Goal: Task Accomplishment & Management: Manage account settings

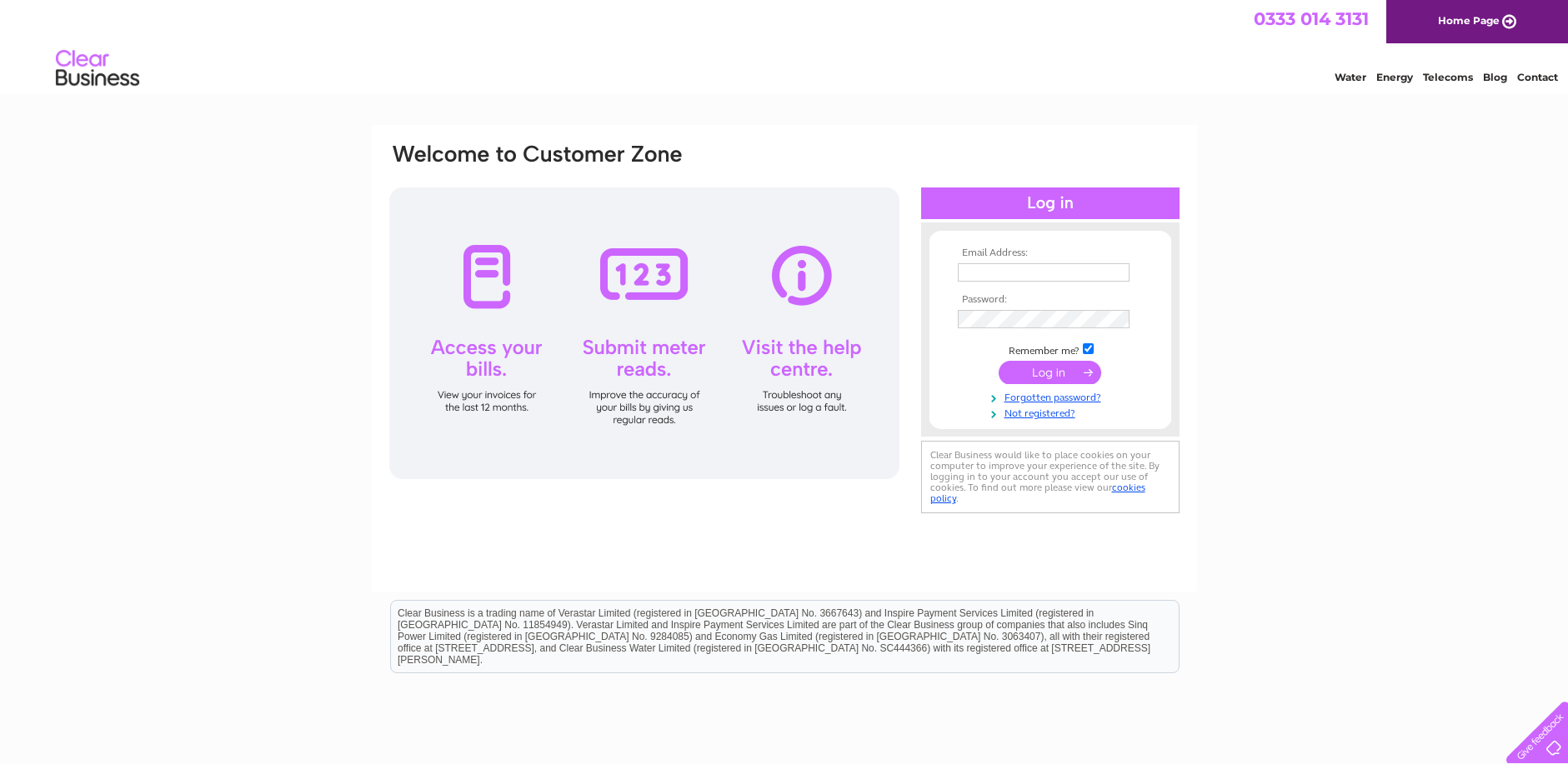
type input "thomsonmotandservice@gmail.com"
click at [1061, 371] on input "submit" at bounding box center [1050, 372] width 103 height 23
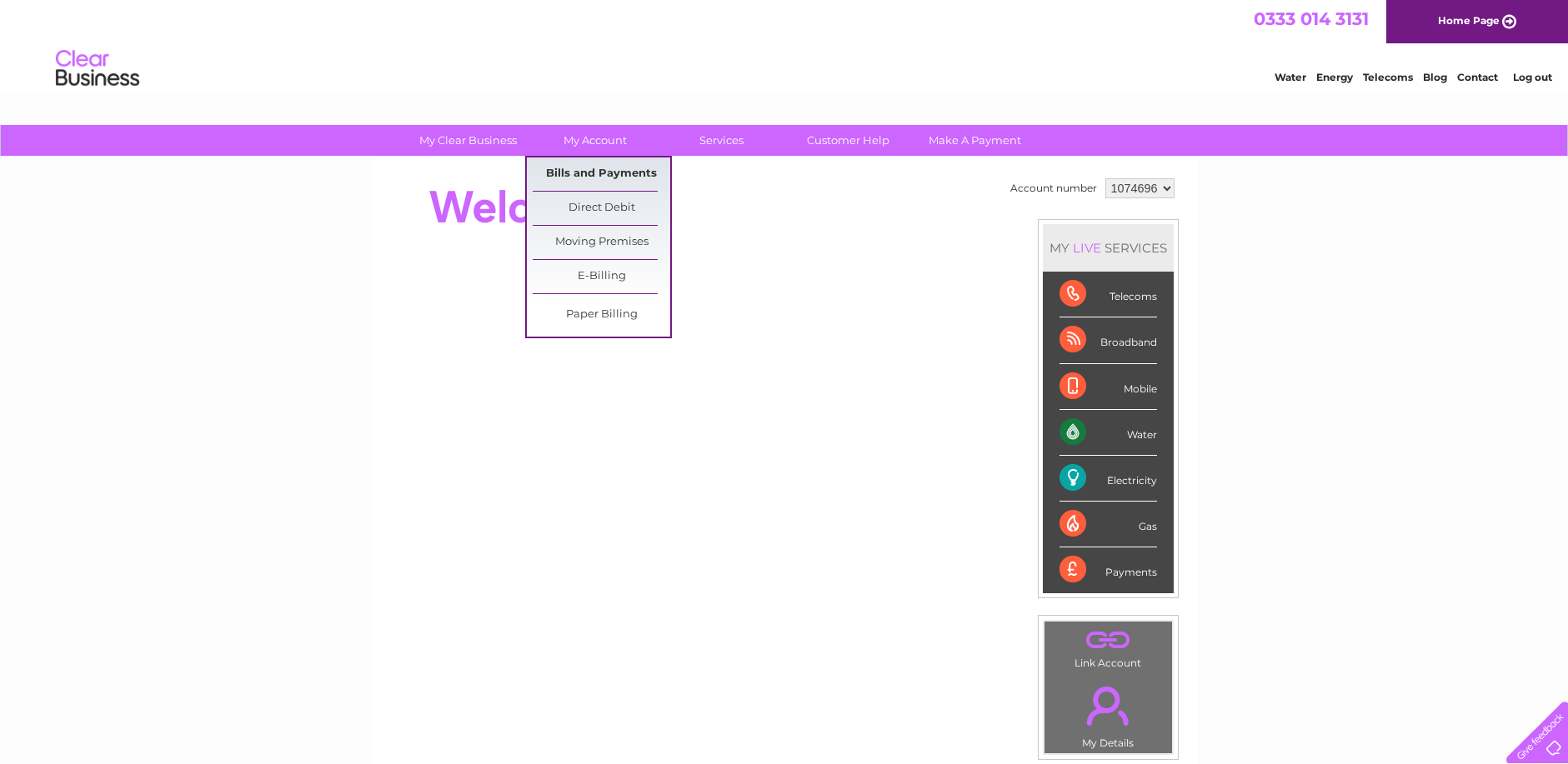
click at [607, 174] on link "Bills and Payments" at bounding box center [602, 175] width 138 height 33
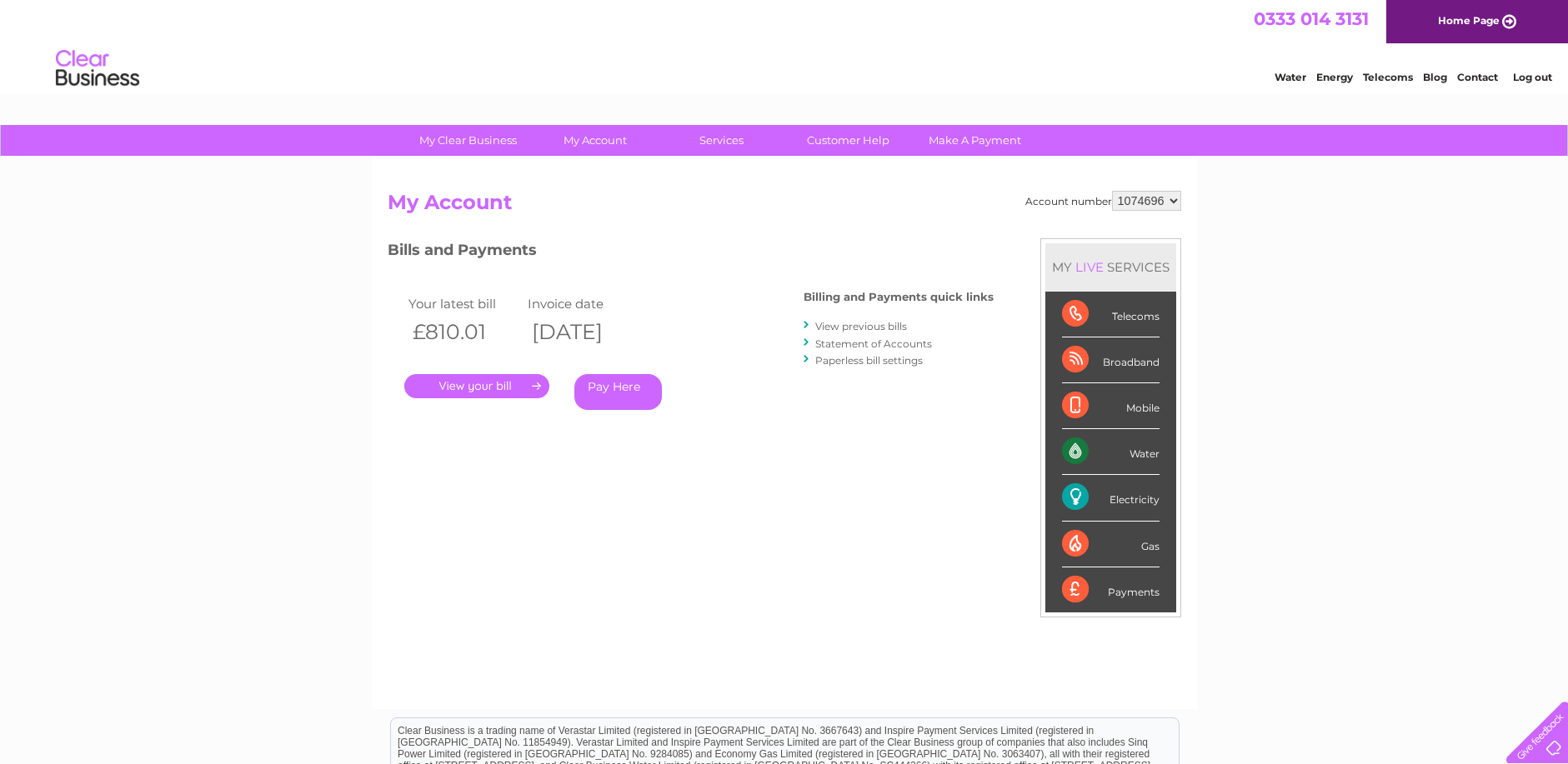
click at [492, 383] on link "." at bounding box center [477, 386] width 145 height 24
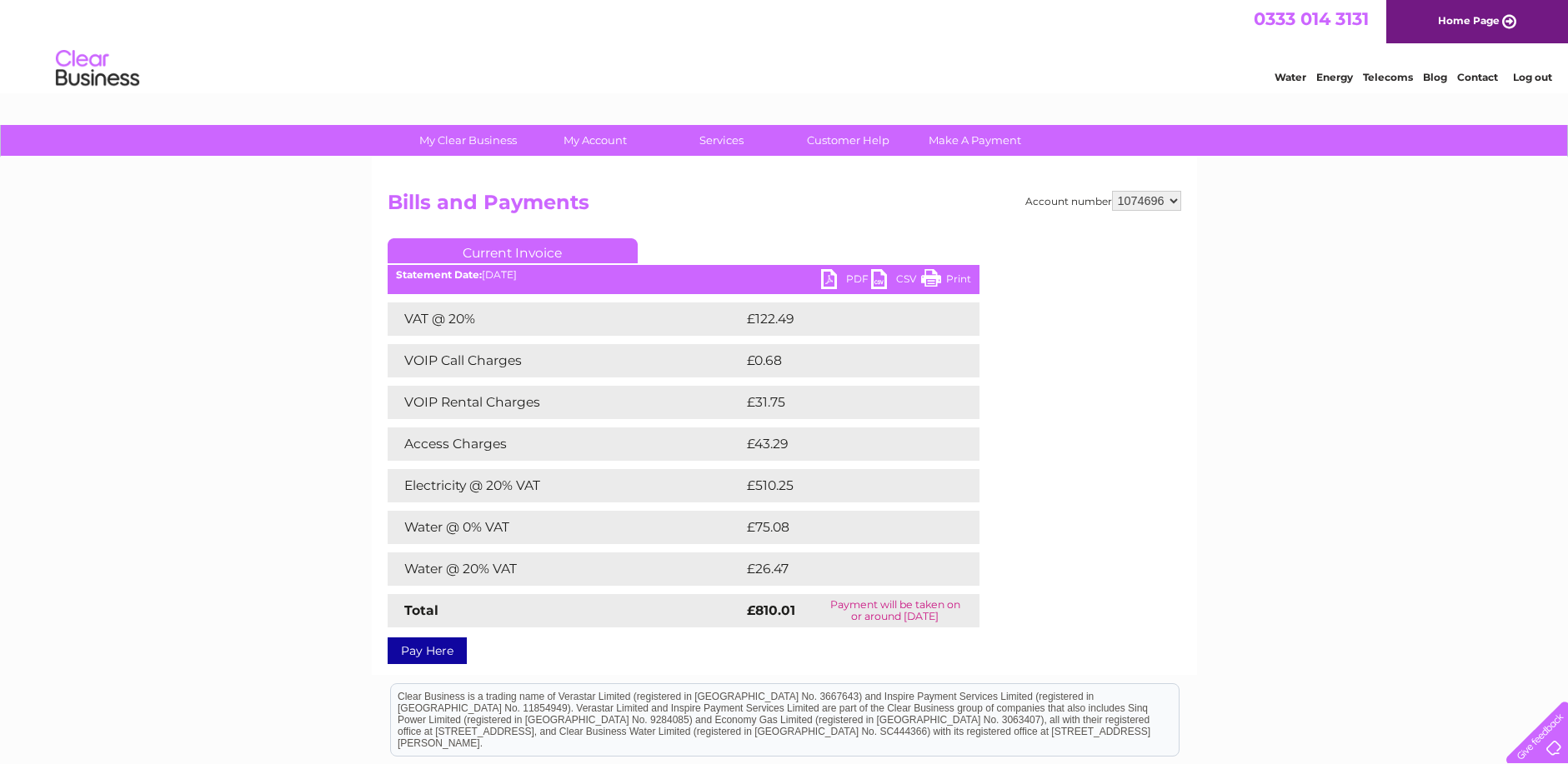
click at [931, 285] on link "Print" at bounding box center [946, 281] width 50 height 24
